Goal: Complete application form

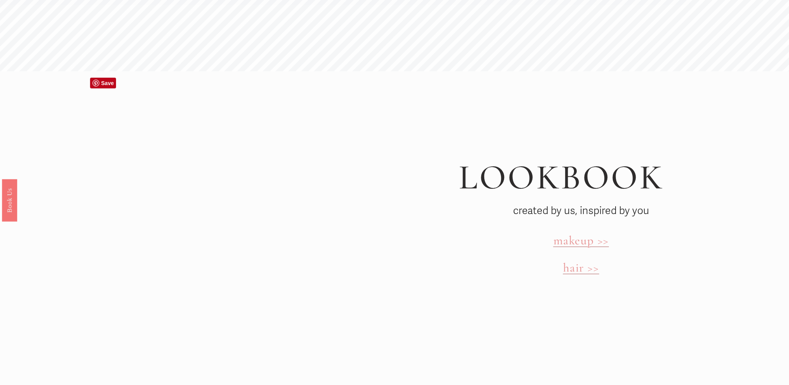
scroll to position [2834, 0]
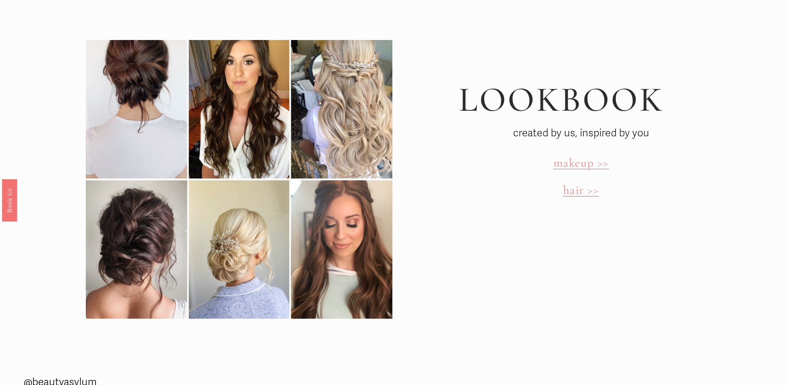
click at [578, 155] on span "makeup >>" at bounding box center [581, 162] width 56 height 15
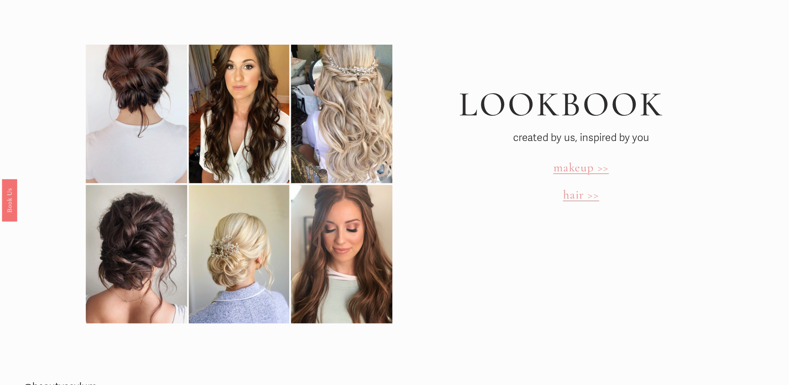
click at [578, 187] on span "hair >>" at bounding box center [581, 194] width 36 height 15
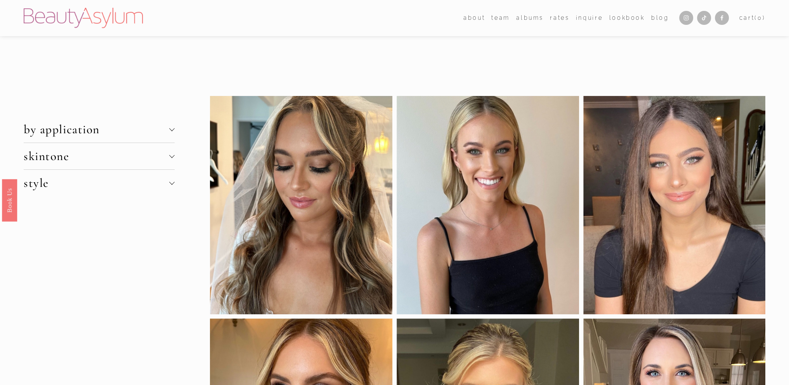
click at [172, 129] on div at bounding box center [171, 128] width 5 height 5
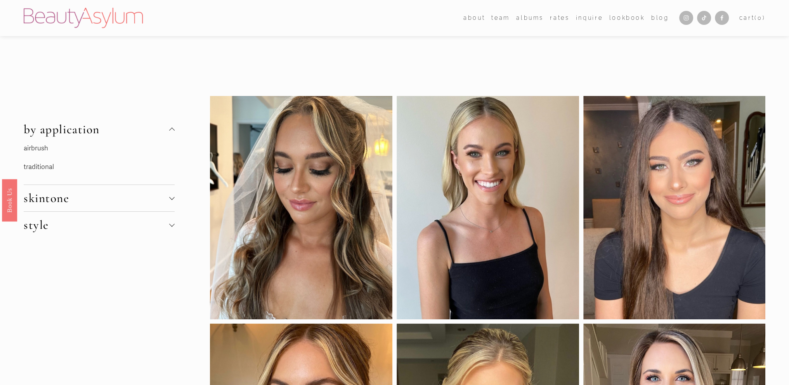
click at [171, 221] on div at bounding box center [171, 223] width 5 height 5
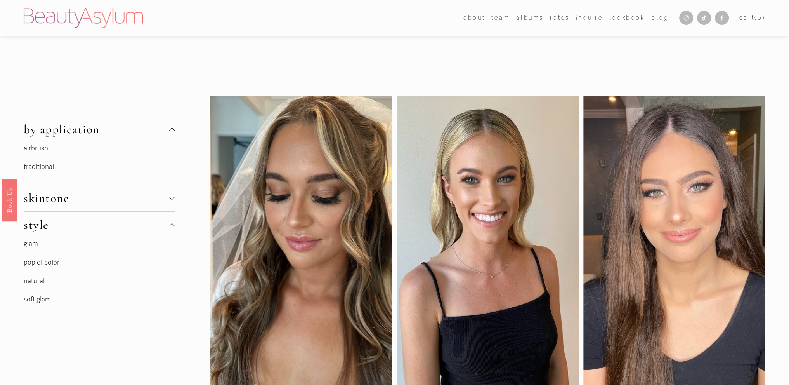
click at [44, 295] on link "soft glam" at bounding box center [37, 299] width 27 height 8
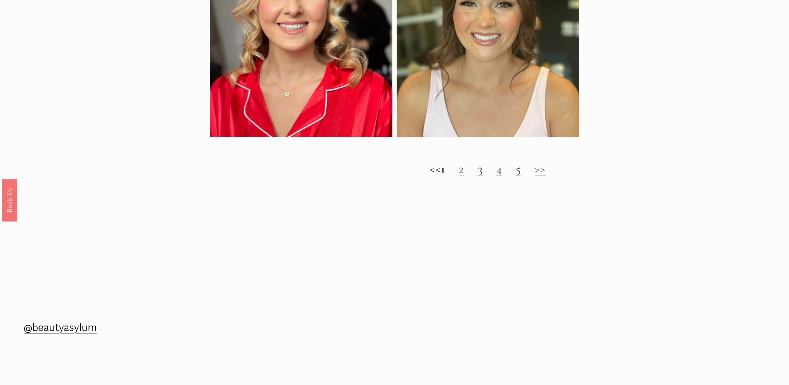
scroll to position [1048, 0]
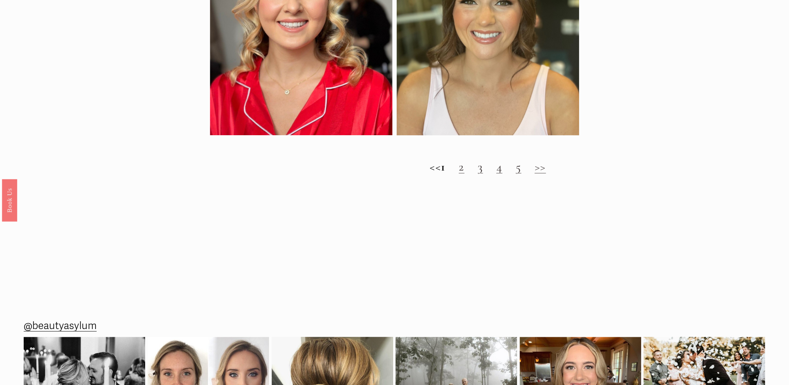
click at [465, 172] on link "2" at bounding box center [462, 166] width 6 height 15
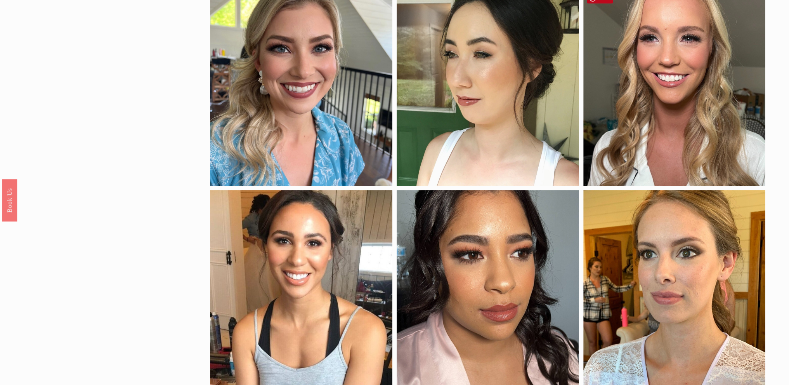
scroll to position [505, 0]
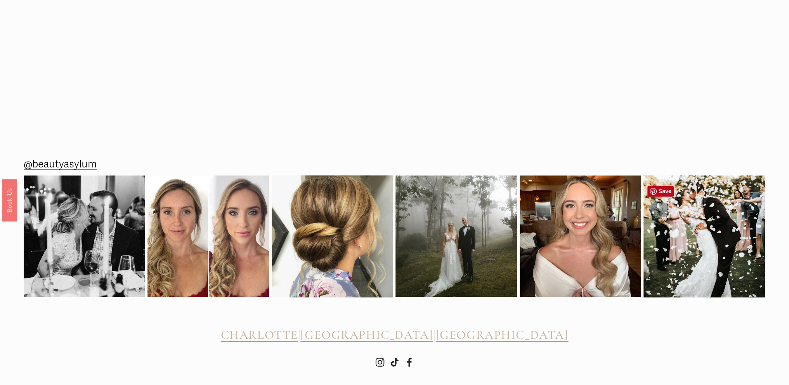
scroll to position [1475, 0]
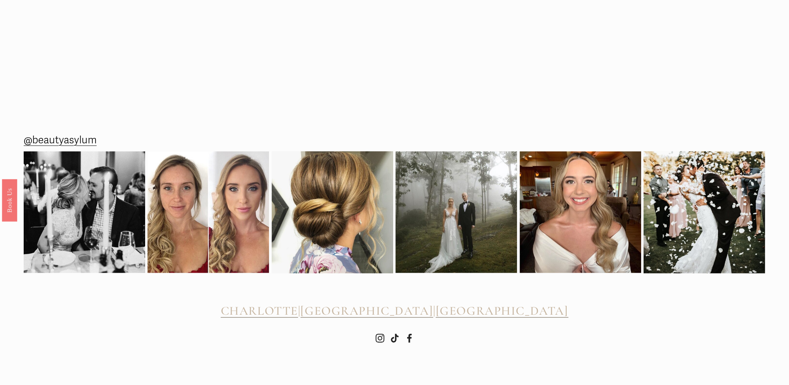
click at [380, 336] on use "Instagram" at bounding box center [379, 337] width 9 height 9
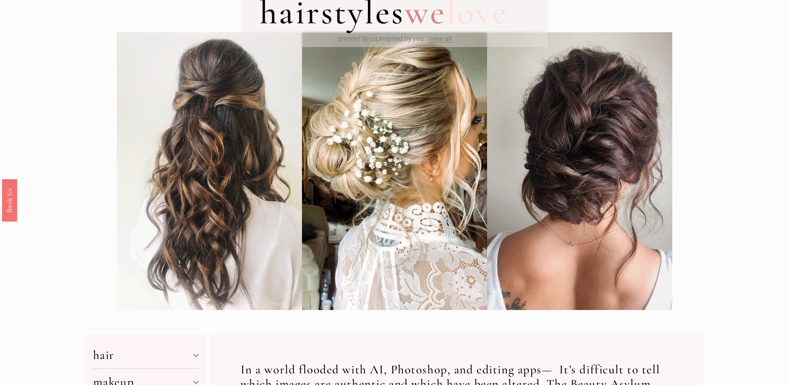
scroll to position [0, 0]
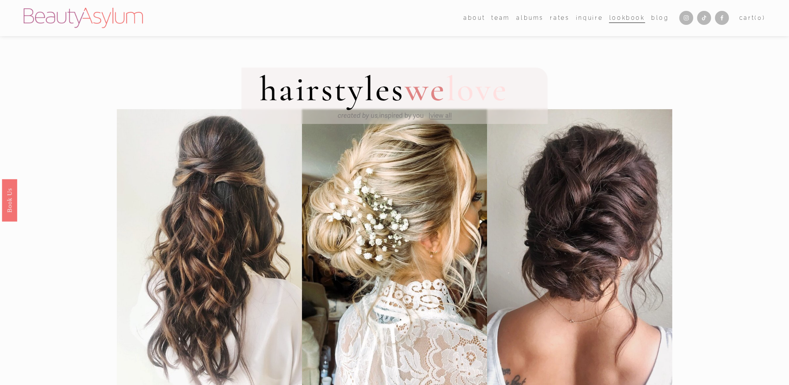
click at [550, 19] on link "Rates" at bounding box center [559, 17] width 19 height 11
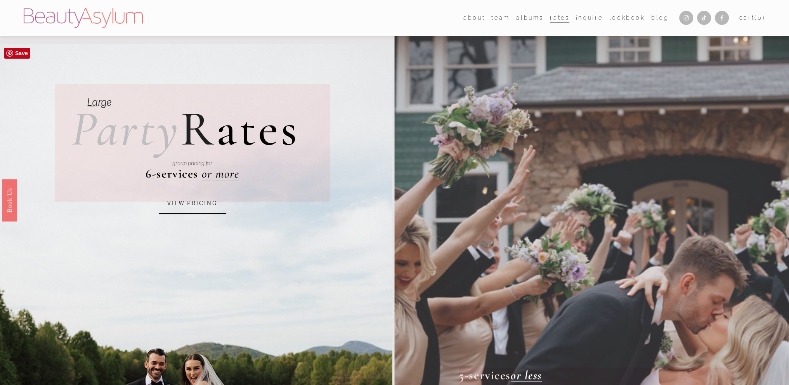
click at [196, 205] on link "VIEW PRICING" at bounding box center [192, 203] width 67 height 21
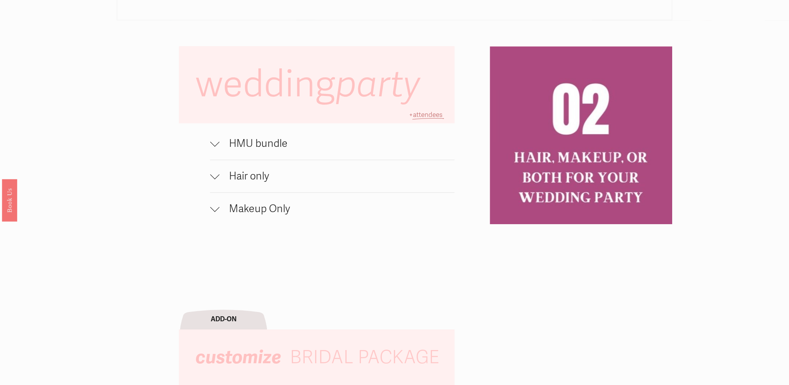
scroll to position [621, 0]
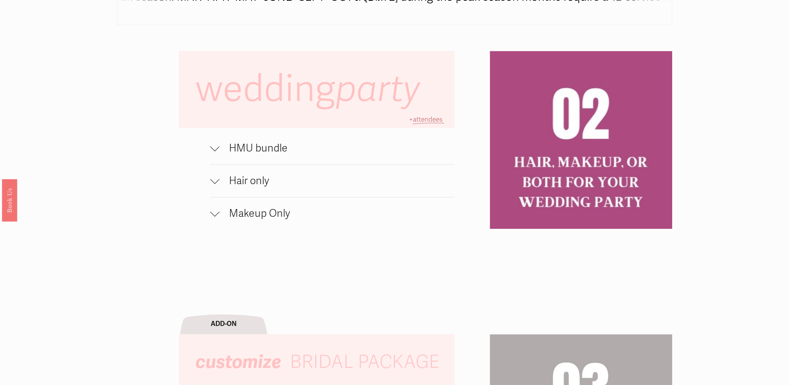
click at [261, 150] on span "HMU bundle" at bounding box center [336, 148] width 235 height 13
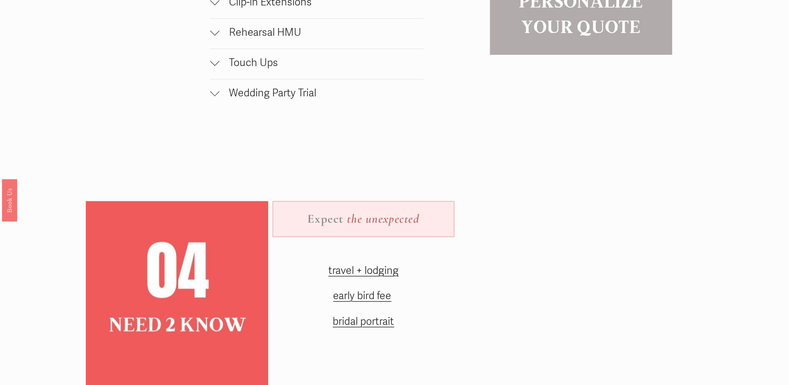
scroll to position [1165, 0]
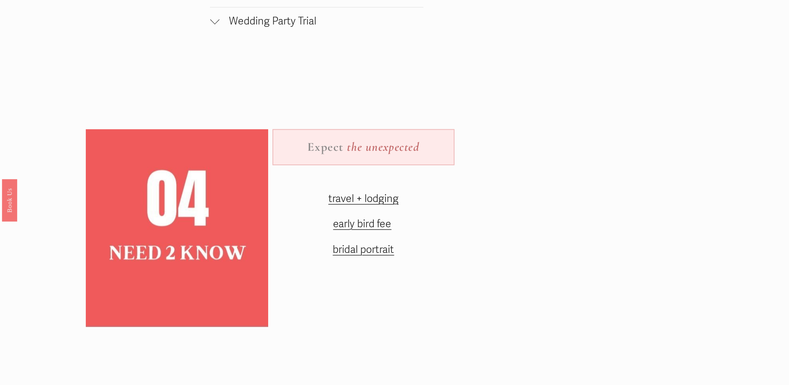
click at [368, 197] on span "travel + lodging" at bounding box center [363, 198] width 70 height 13
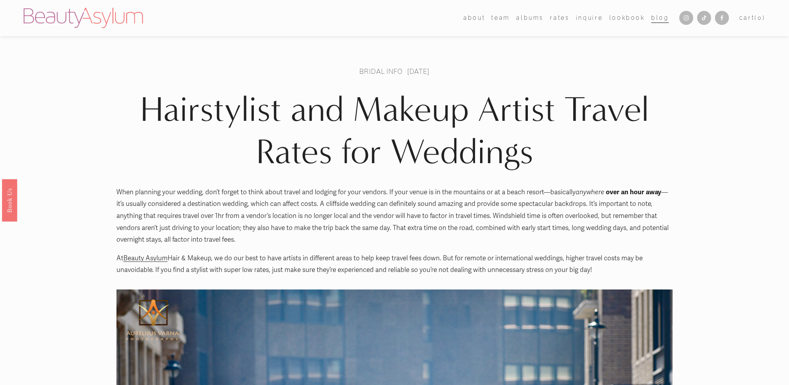
click at [0, 0] on link "Meet [PERSON_NAME]" at bounding box center [0, 0] width 0 height 0
click at [520, 19] on link "albums" at bounding box center [530, 17] width 28 height 11
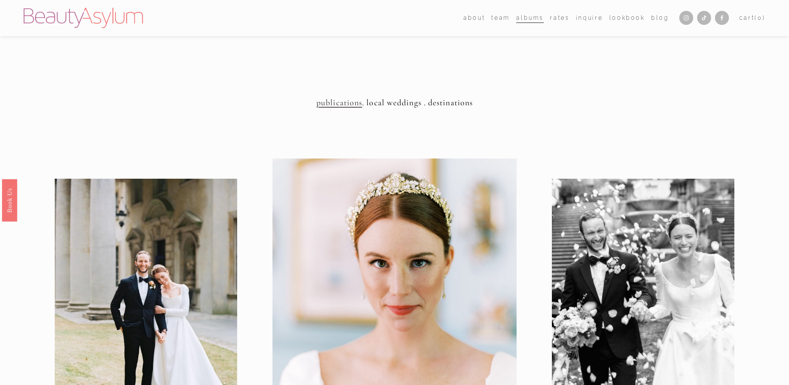
click at [579, 18] on link "Inquire" at bounding box center [589, 17] width 27 height 11
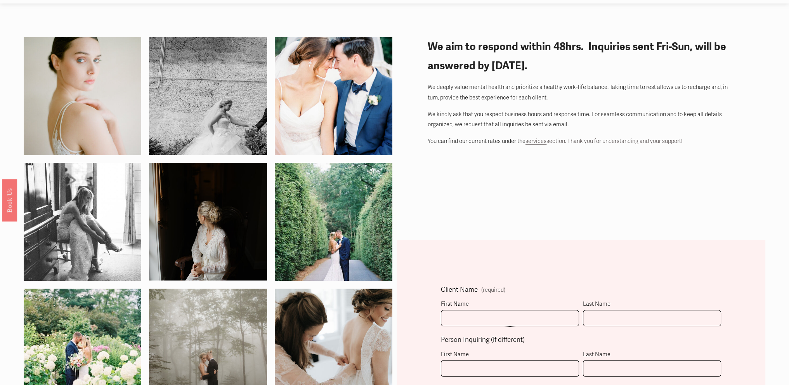
scroll to position [116, 0]
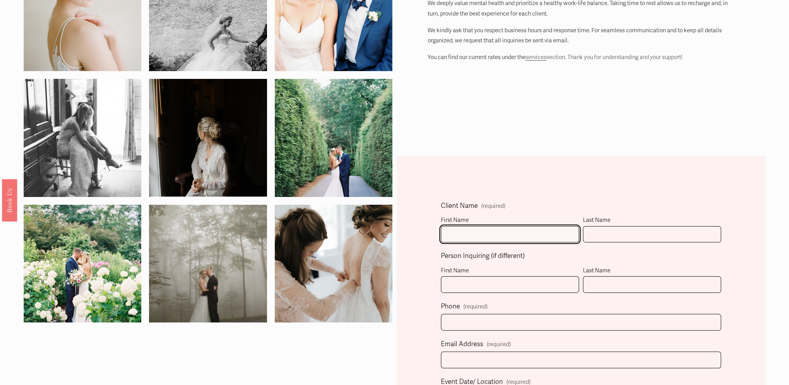
click at [501, 235] on input "First Name" at bounding box center [510, 234] width 138 height 17
type input "Gina"
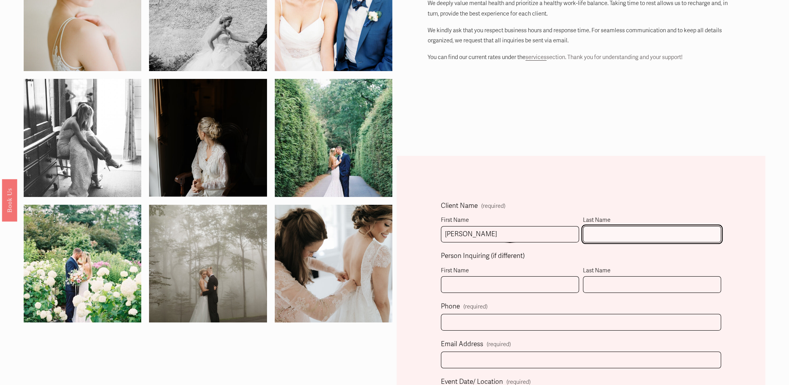
type input "Myers"
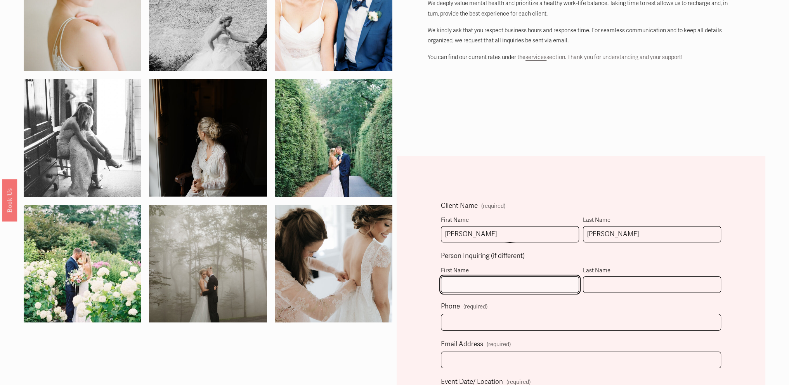
type input "Gina"
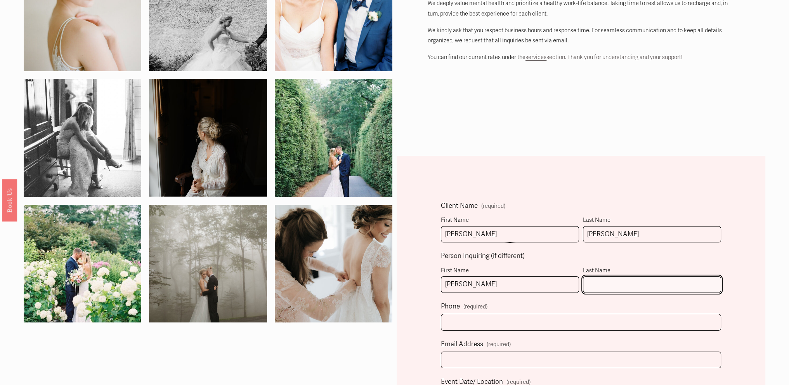
type input "Myers"
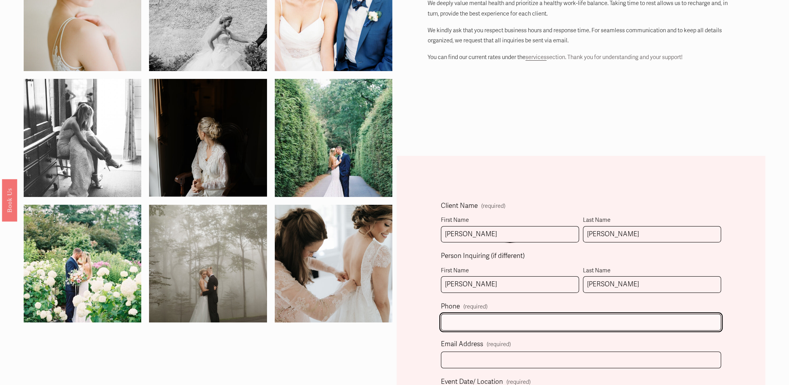
type input "(919) 349-0518"
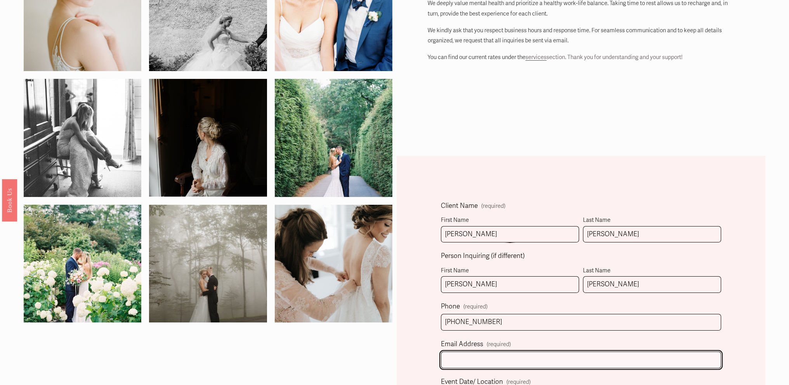
type input "gmyers@lacosabellaevents.com"
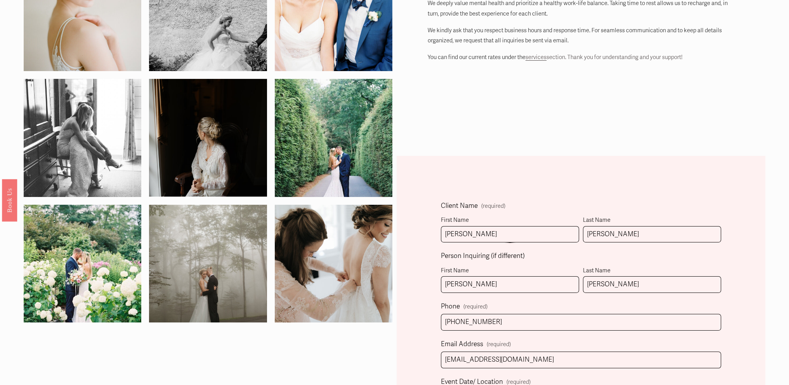
select select "Charlotte, NC"
type input "(919) 349-0518"
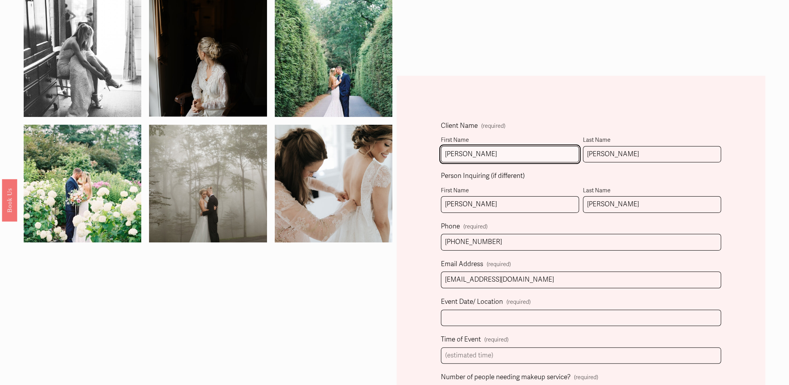
scroll to position [233, 0]
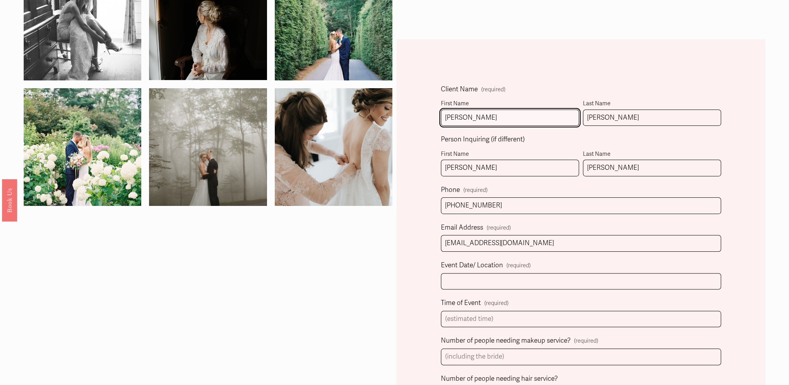
click at [462, 119] on input "Gina" at bounding box center [510, 117] width 138 height 17
type input "G"
type input "Hanna"
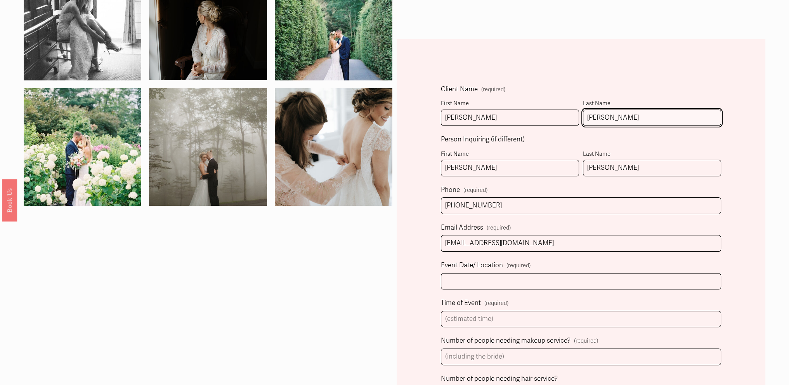
drag, startPoint x: 606, startPoint y: 120, endPoint x: 612, endPoint y: 120, distance: 6.2
click at [606, 120] on input "Myers" at bounding box center [652, 117] width 138 height 17
type input "M"
type input "Anderson"
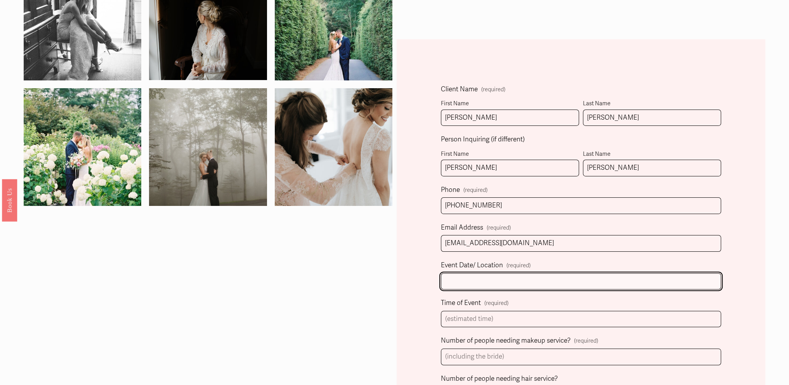
click at [510, 282] on input "Event Date/ Location (required)" at bounding box center [581, 281] width 280 height 17
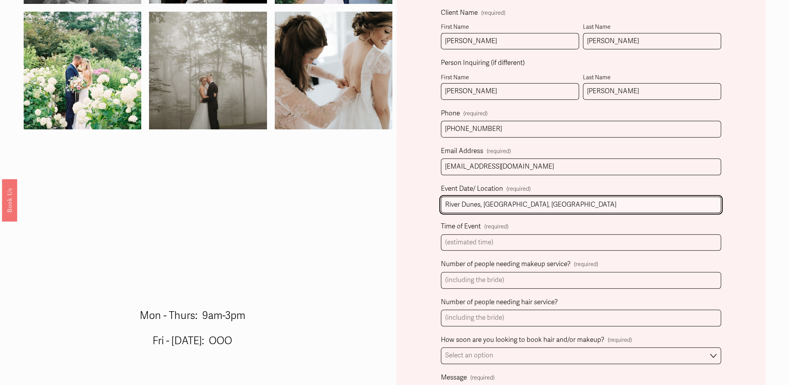
scroll to position [311, 0]
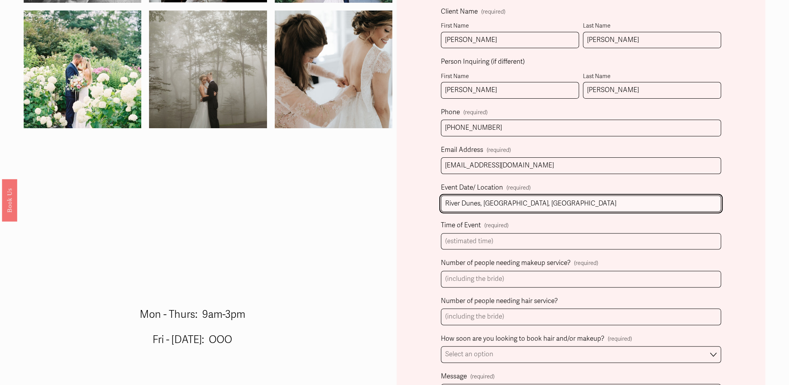
type input "River Dunes, Oriental, NC"
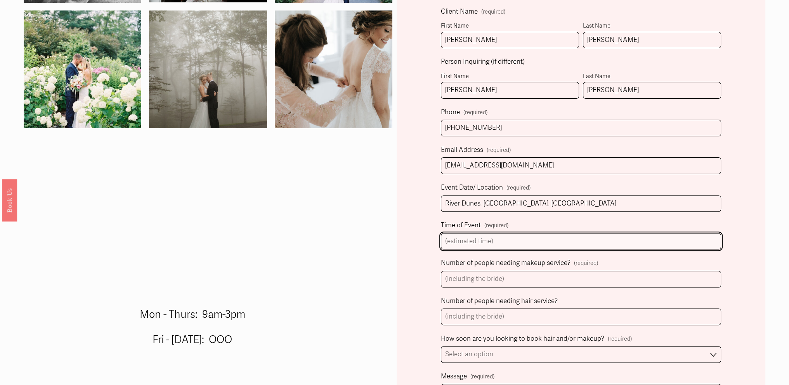
click at [497, 241] on input "Time of Event (required)" at bounding box center [581, 241] width 280 height 17
type input "5:00 p.m."
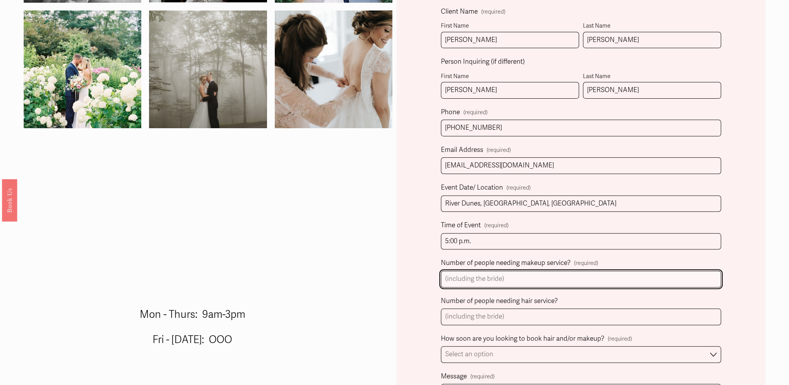
click at [509, 279] on input "Number of people needing makeup service? (required)" at bounding box center [581, 279] width 280 height 17
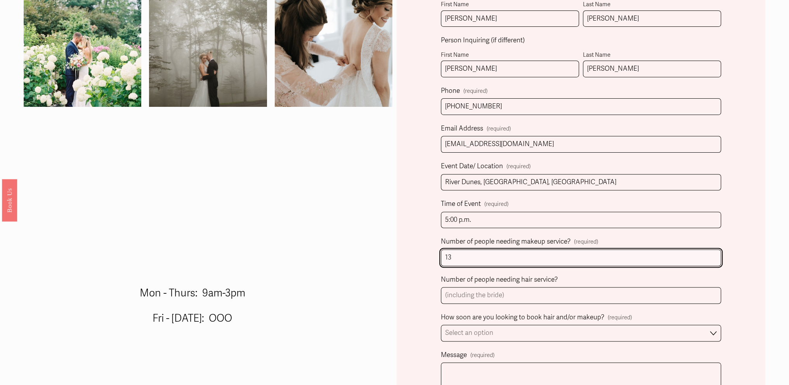
scroll to position [388, 0]
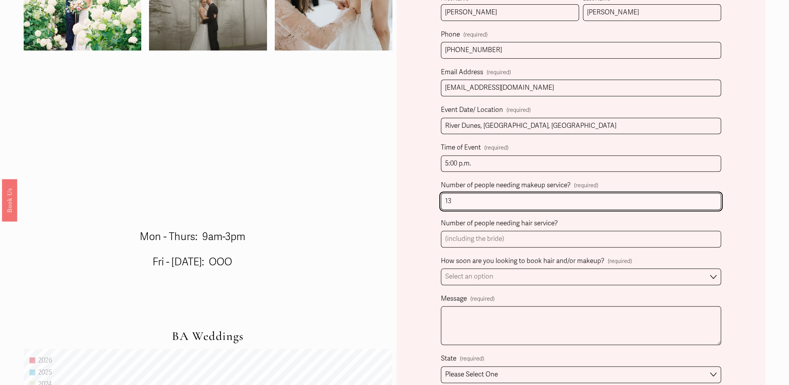
type input "13"
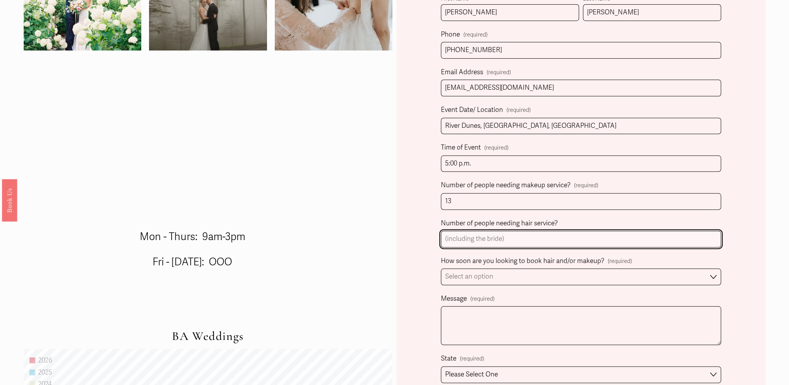
click at [514, 238] on input "Number of people needing hair service?" at bounding box center [581, 239] width 280 height 17
type input "13"
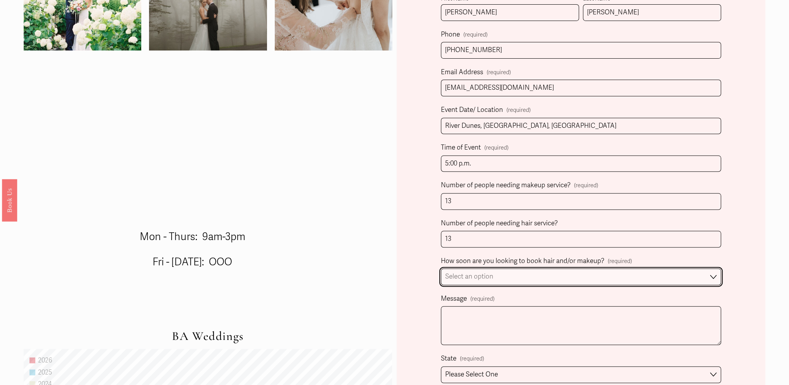
click at [505, 278] on select "Select an option Immediately 1-2 weeks I'm looking for information & not ready …" at bounding box center [581, 276] width 280 height 17
select select "Immediately"
click at [441, 269] on select "Select an option Immediately 1-2 weeks I'm looking for information & not ready …" at bounding box center [581, 276] width 280 height 17
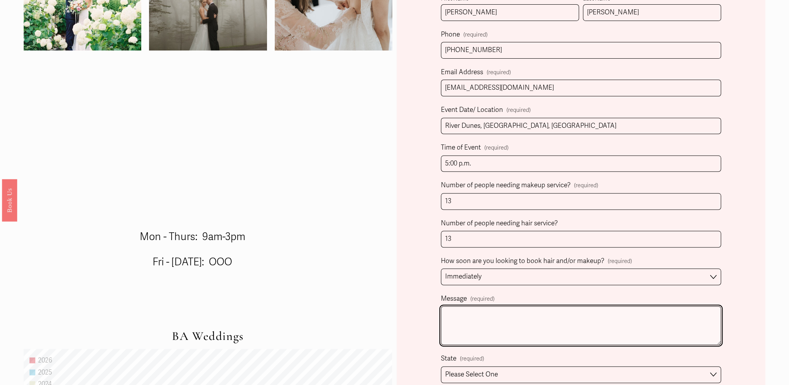
click at [487, 318] on textarea "Message (required)" at bounding box center [581, 325] width 280 height 39
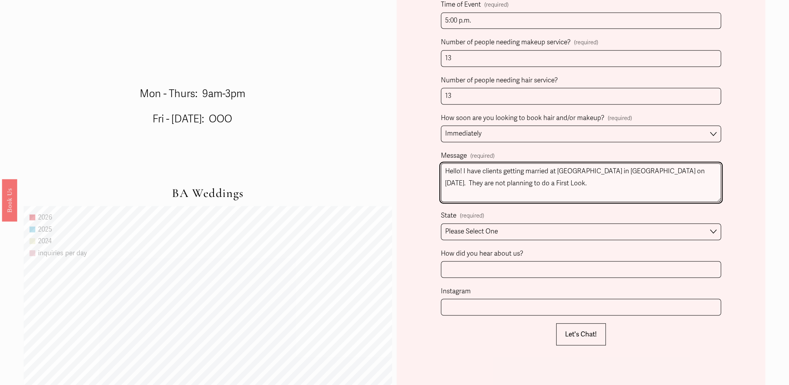
scroll to position [544, 0]
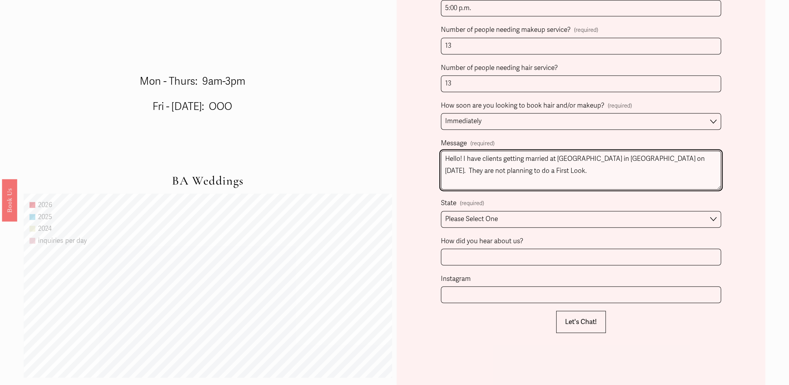
type textarea "Hello! I have clients getting married at River Dunes in Oriental NC on May 16, …"
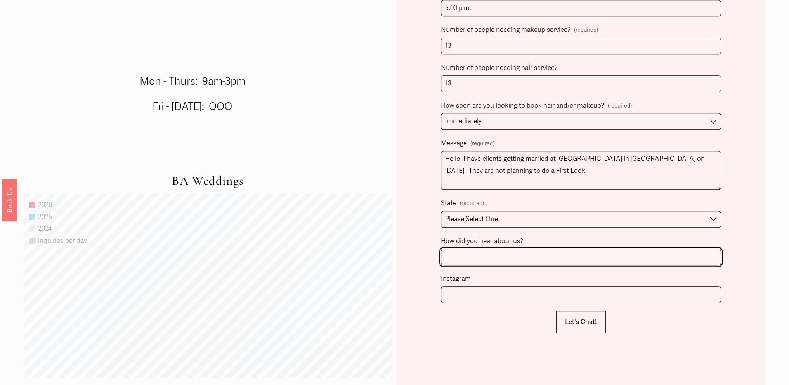
click at [492, 258] on input "How did you hear about us?" at bounding box center [581, 256] width 280 height 17
type input "Google"
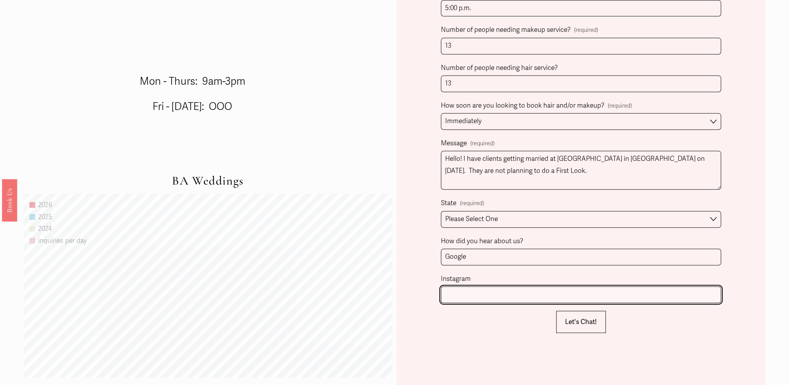
click at [480, 295] on input "Instagram" at bounding box center [581, 294] width 280 height 17
type input "L"
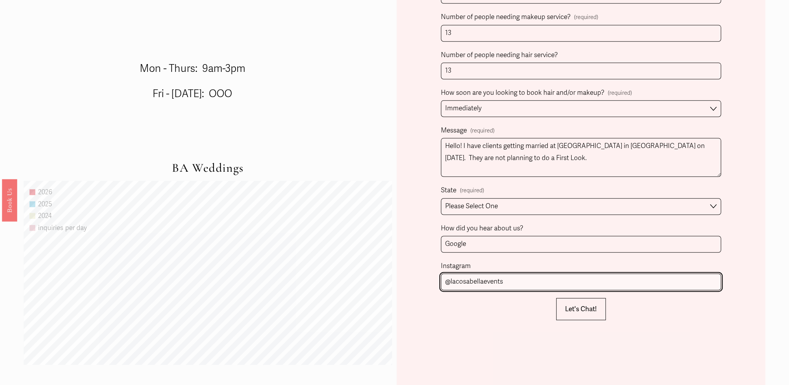
scroll to position [466, 0]
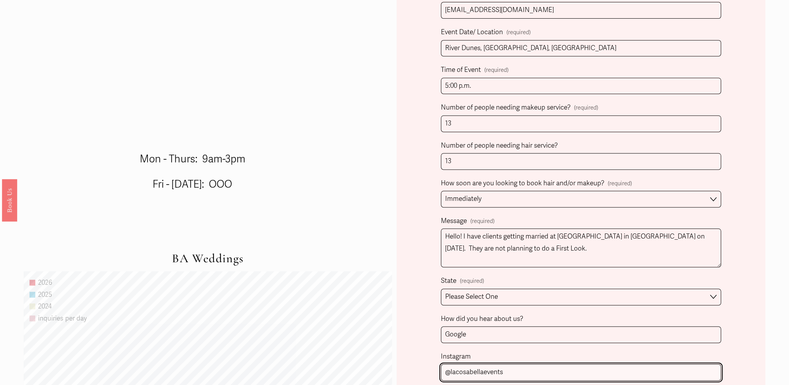
type input "@lacosabellaevents"
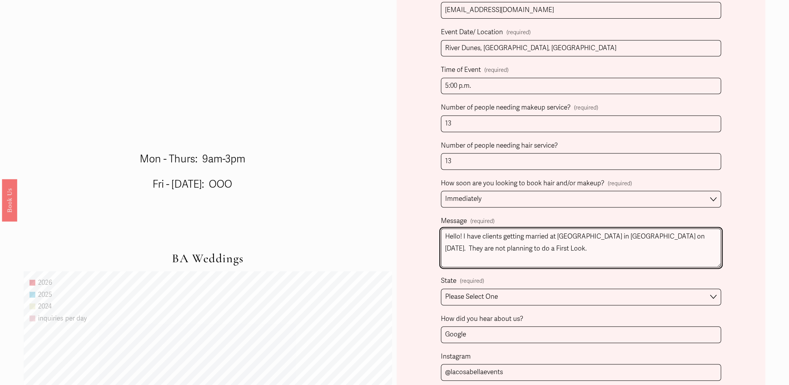
click at [545, 250] on textarea "Hello! I have clients getting married at River Dunes in Oriental NC on May 16, …" at bounding box center [581, 247] width 280 height 39
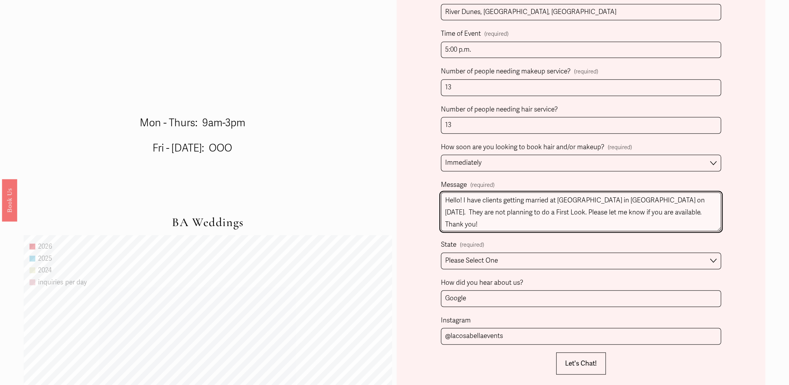
scroll to position [621, 0]
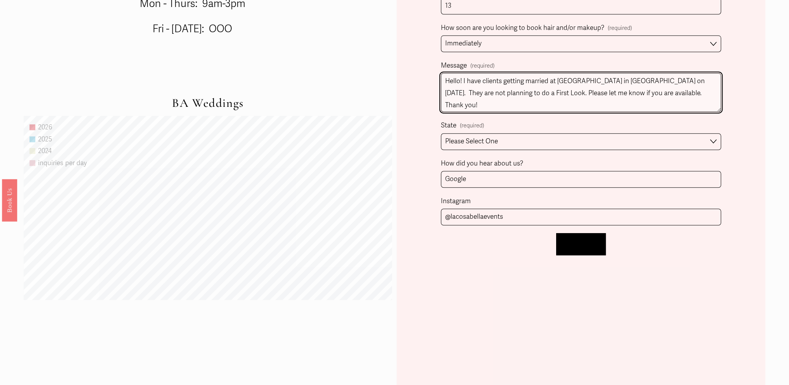
type textarea "Hello! I have clients getting married at River Dunes in Oriental NC on May 16, …"
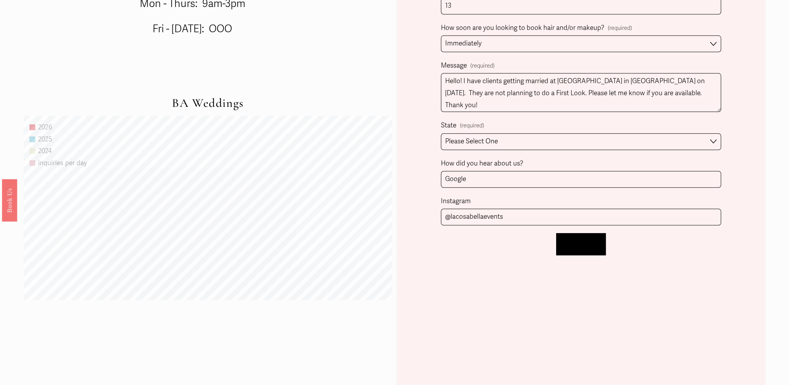
click at [587, 243] on span "Let's Chat!" at bounding box center [581, 244] width 32 height 8
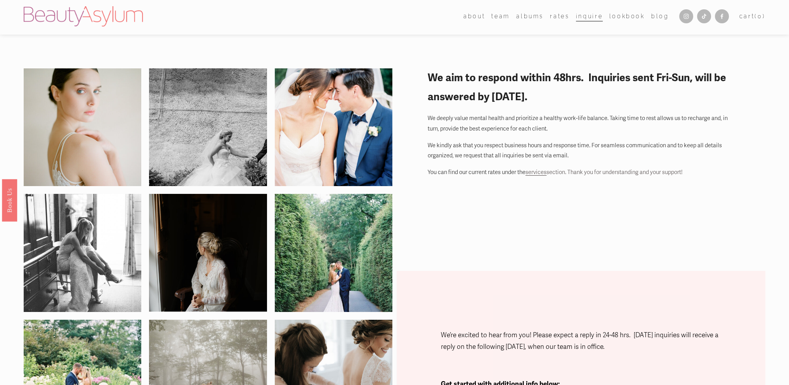
scroll to position [0, 0]
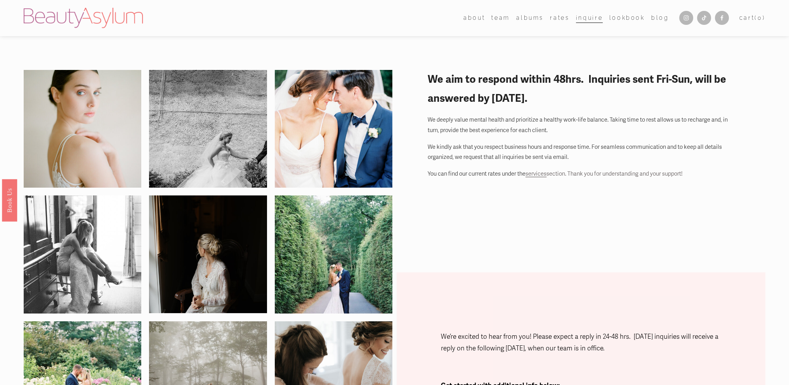
click at [542, 171] on span "services" at bounding box center [536, 173] width 21 height 7
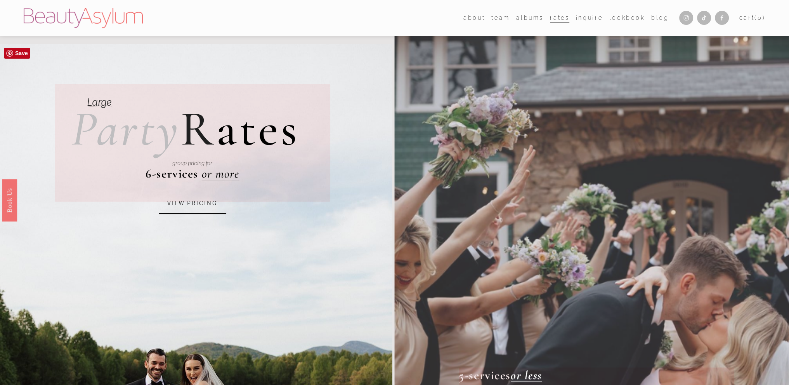
click at [199, 200] on link "VIEW PRICING" at bounding box center [192, 203] width 67 height 21
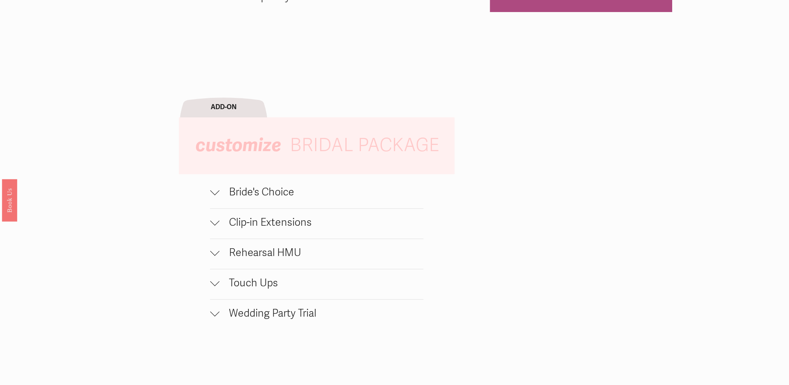
scroll to position [738, 0]
